Goal: Browse casually: Explore the website without a specific task or goal

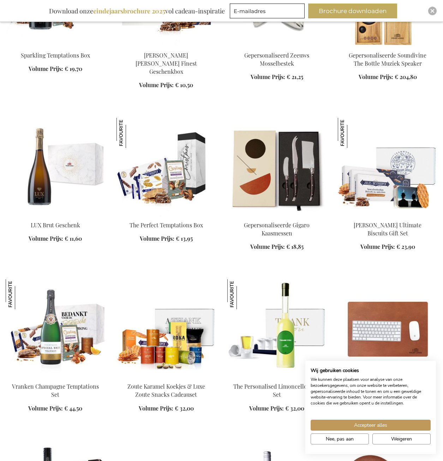
scroll to position [635, 0]
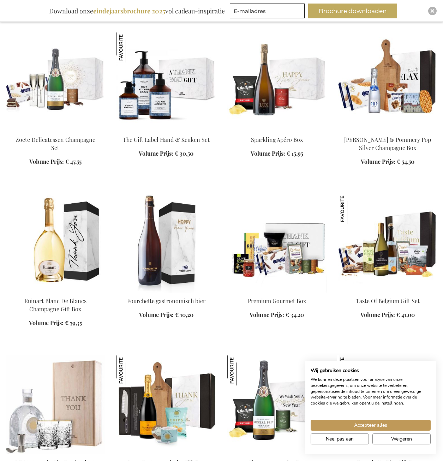
scroll to position [1306, 0]
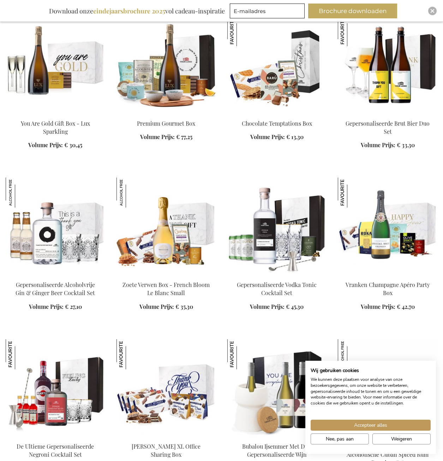
scroll to position [1800, 0]
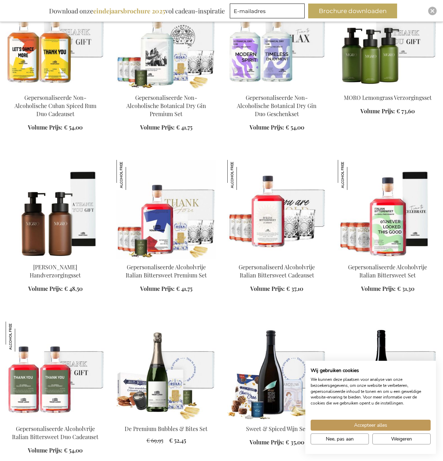
scroll to position [2329, 0]
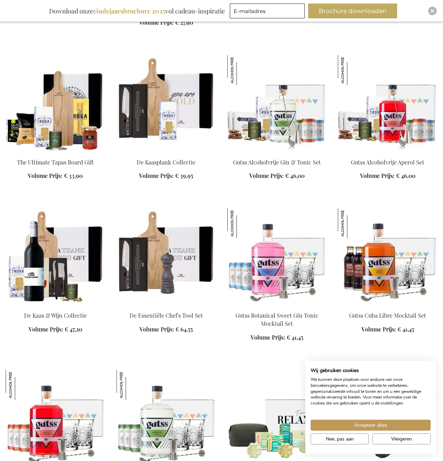
scroll to position [2929, 0]
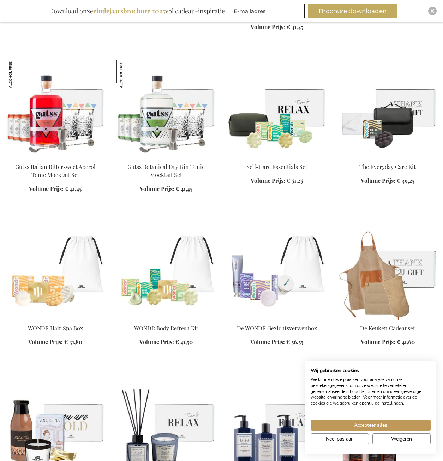
scroll to position [3247, 0]
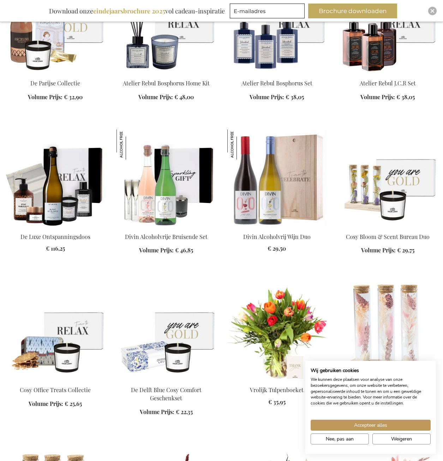
scroll to position [3705, 0]
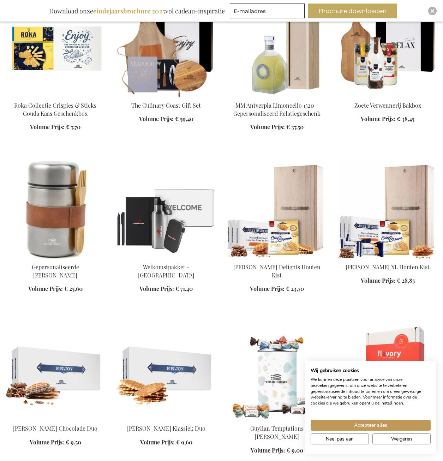
scroll to position [4411, 0]
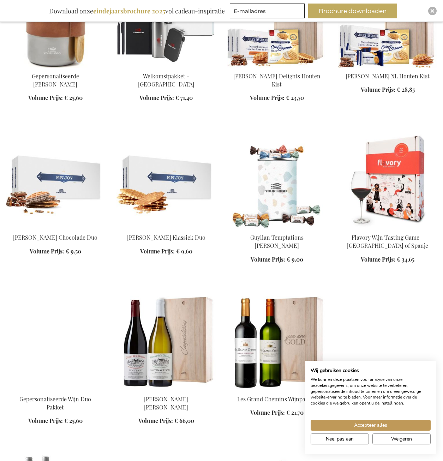
scroll to position [4658, 0]
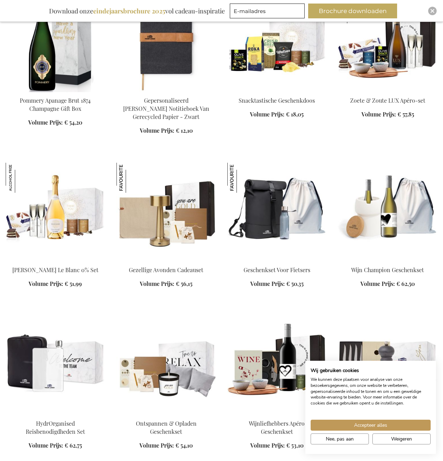
scroll to position [5223, 0]
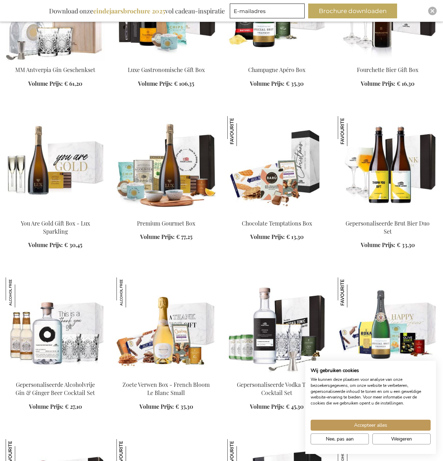
scroll to position [1694, 0]
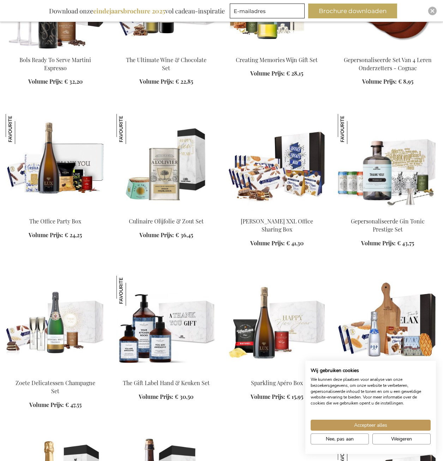
scroll to position [988, 0]
